Goal: Browse casually: Explore the website without a specific task or goal

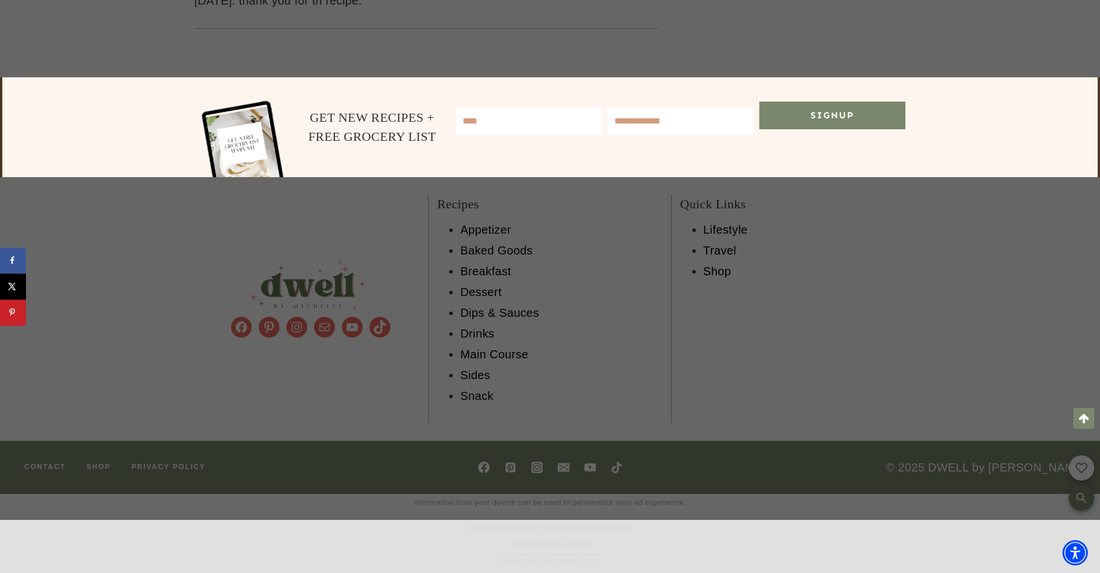
scroll to position [11241, 0]
